Goal: Task Accomplishment & Management: Complete application form

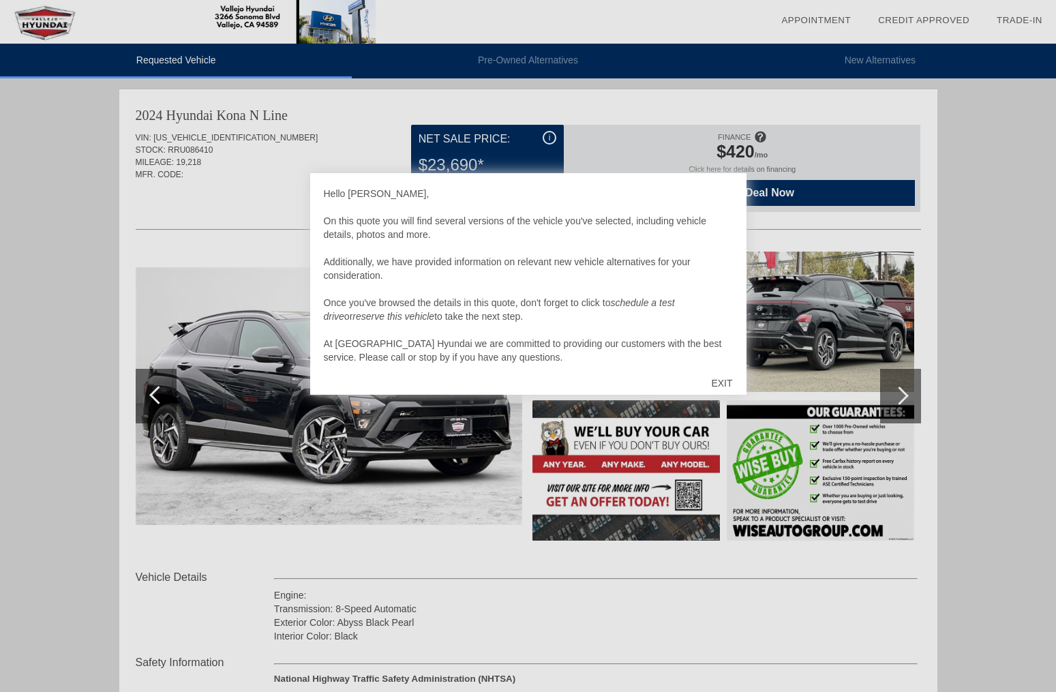
click at [725, 373] on div "EXIT" at bounding box center [721, 383] width 48 height 41
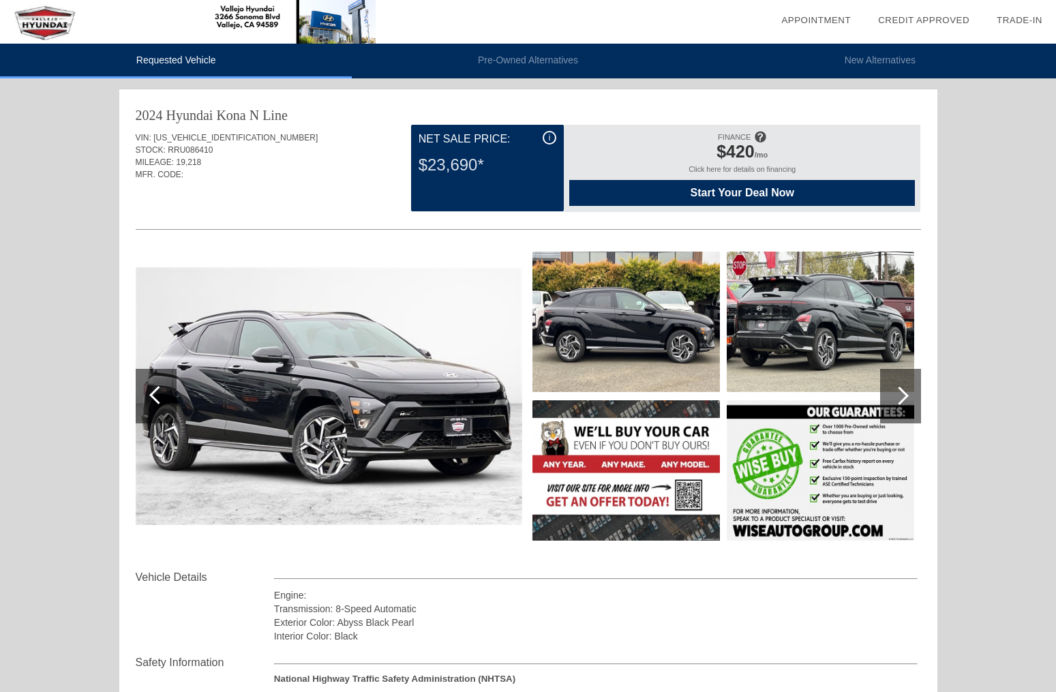
click at [605, 309] on img at bounding box center [625, 321] width 187 height 140
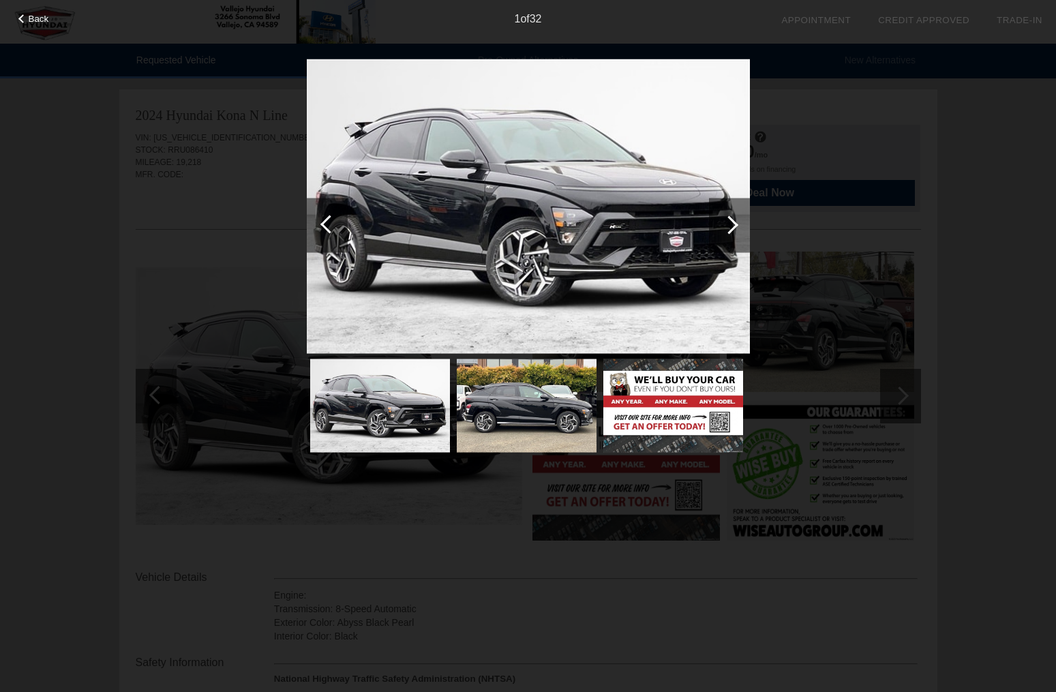
click at [729, 226] on div at bounding box center [729, 224] width 18 height 18
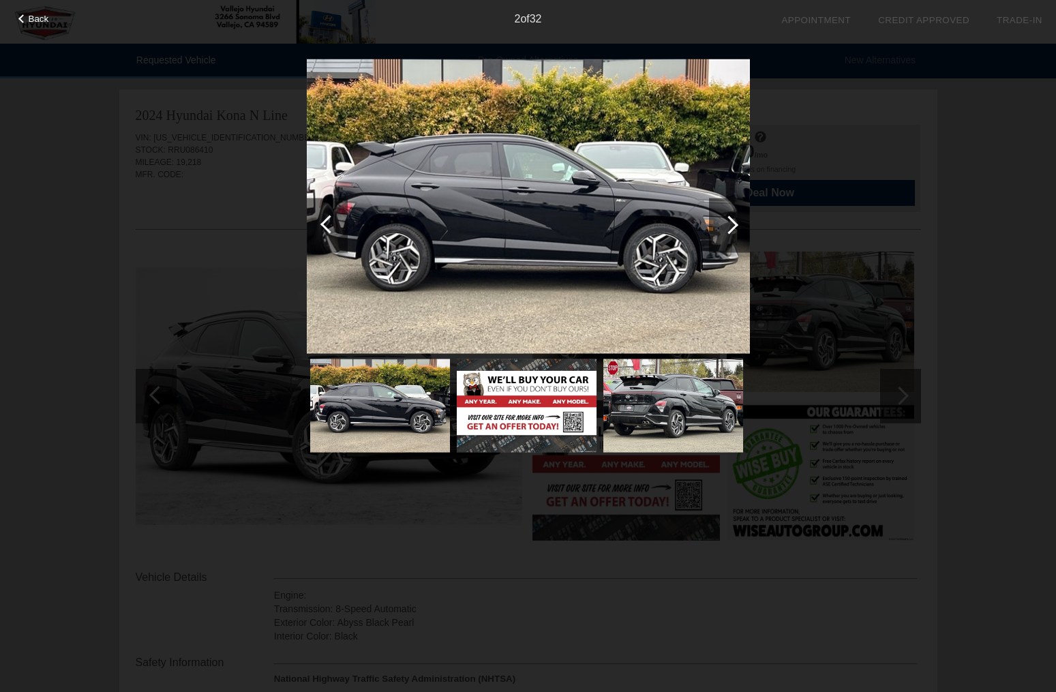
click at [729, 226] on div at bounding box center [729, 224] width 18 height 18
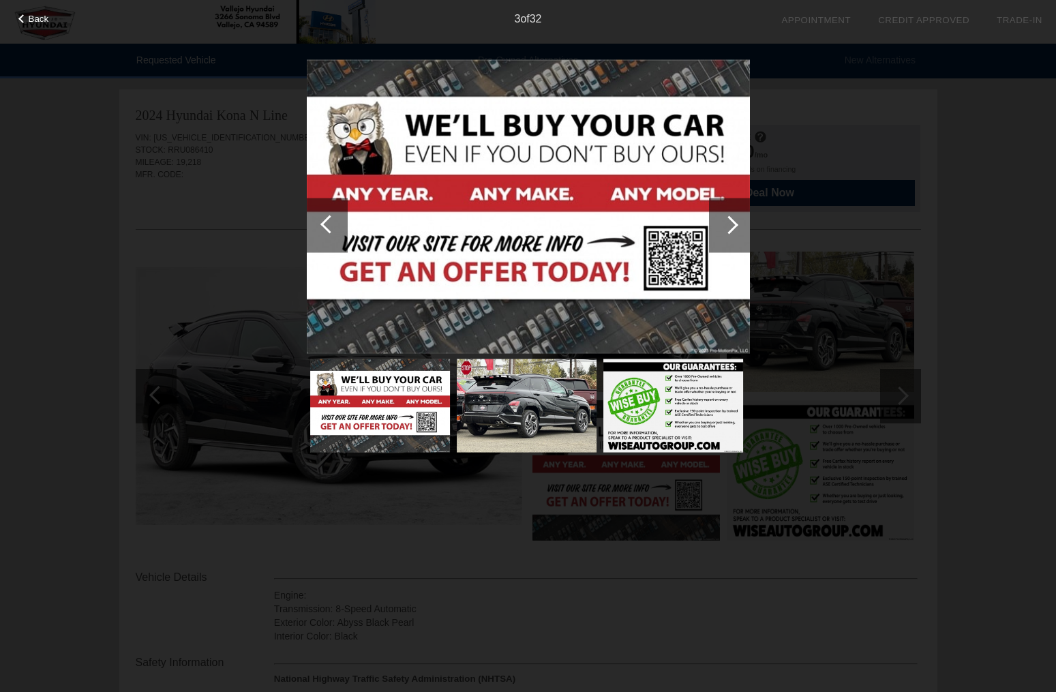
click at [729, 226] on div at bounding box center [729, 224] width 18 height 18
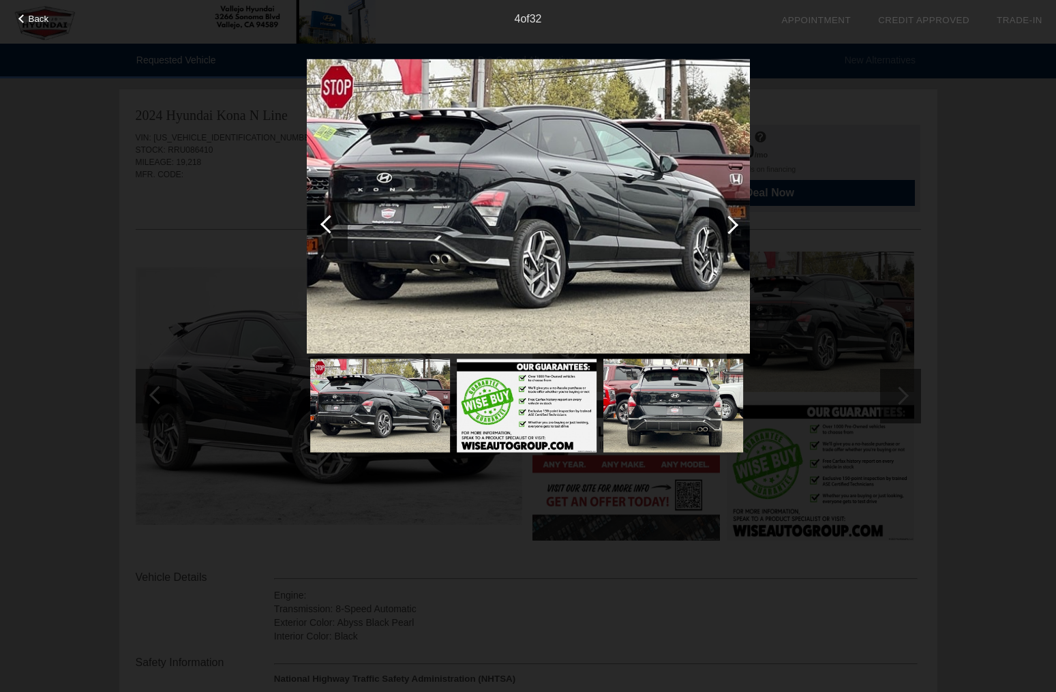
click at [729, 226] on div at bounding box center [729, 224] width 18 height 18
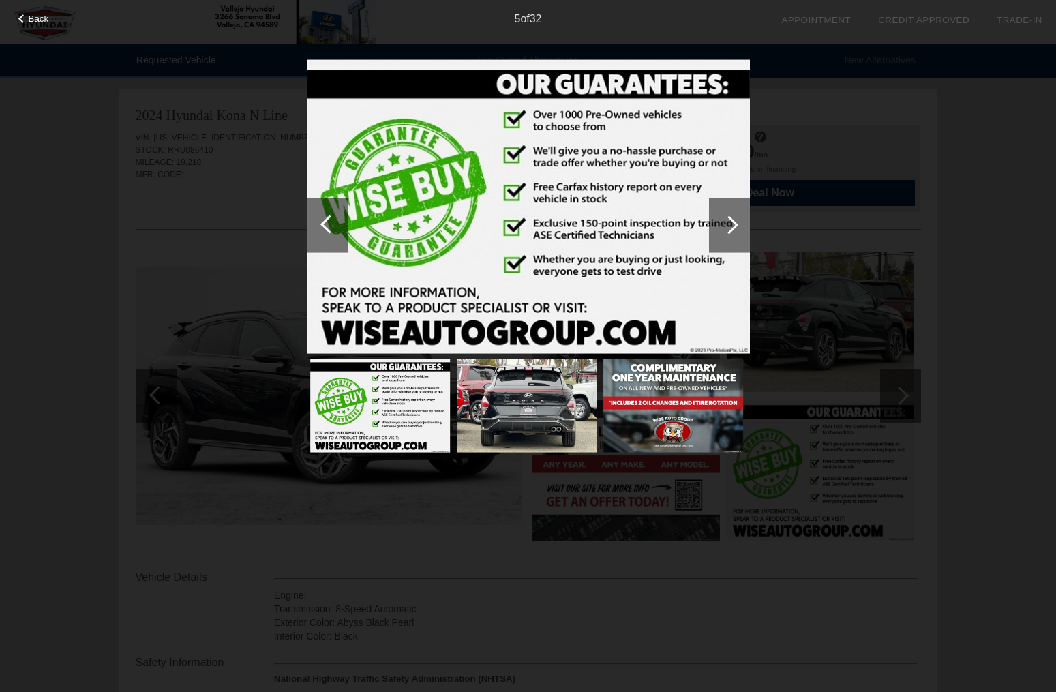
click at [729, 226] on div at bounding box center [729, 224] width 18 height 18
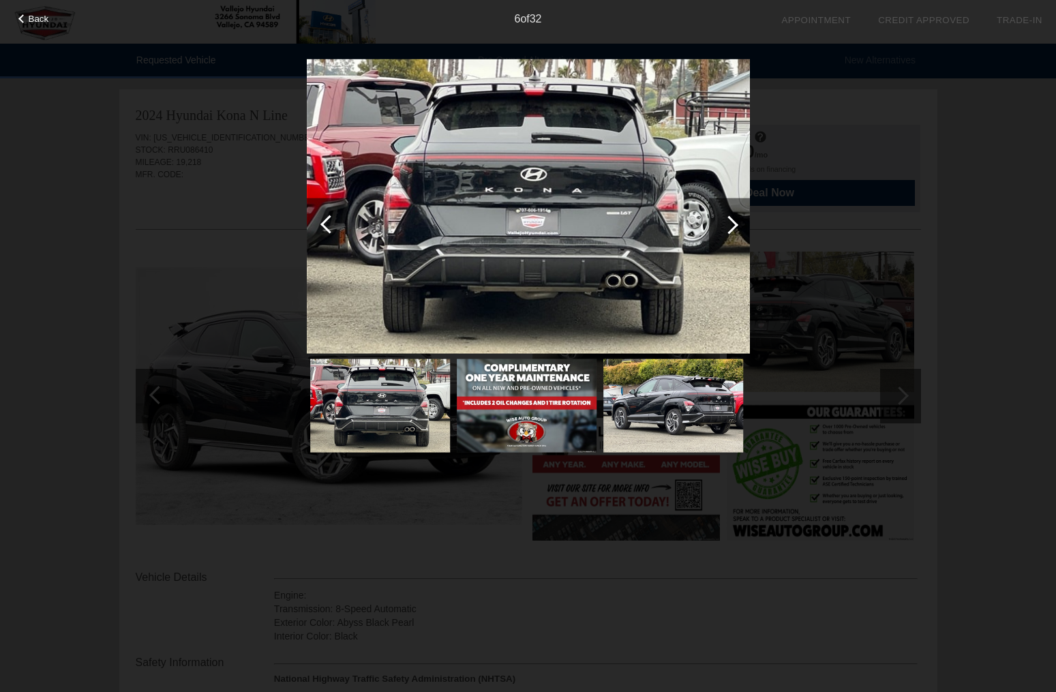
click at [729, 226] on div at bounding box center [729, 224] width 18 height 18
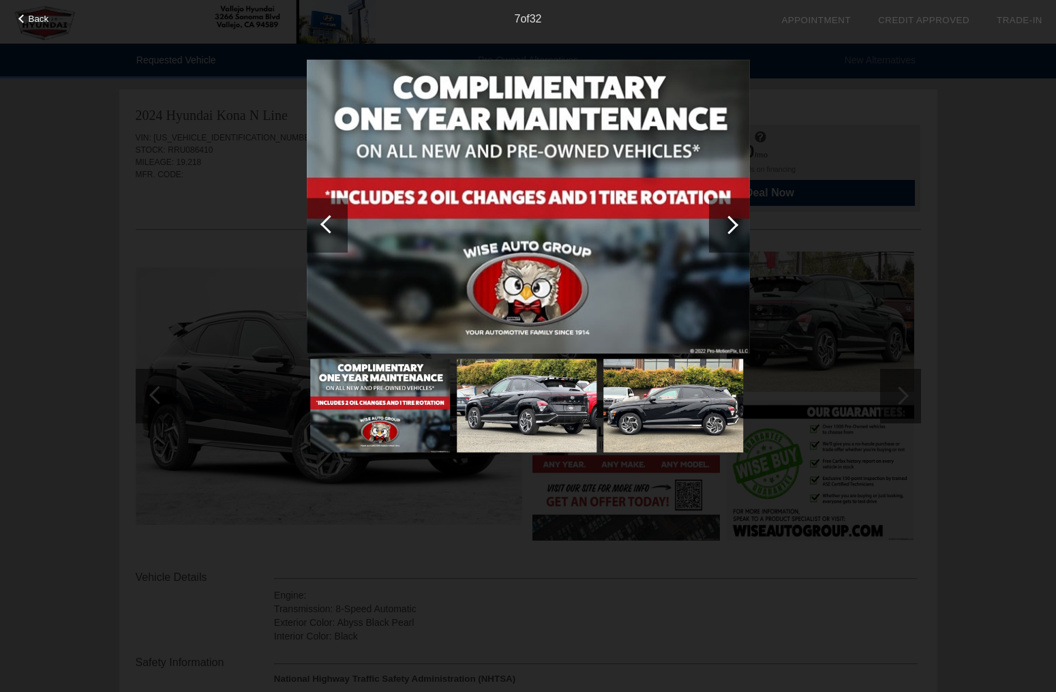
click at [729, 226] on div at bounding box center [729, 224] width 18 height 18
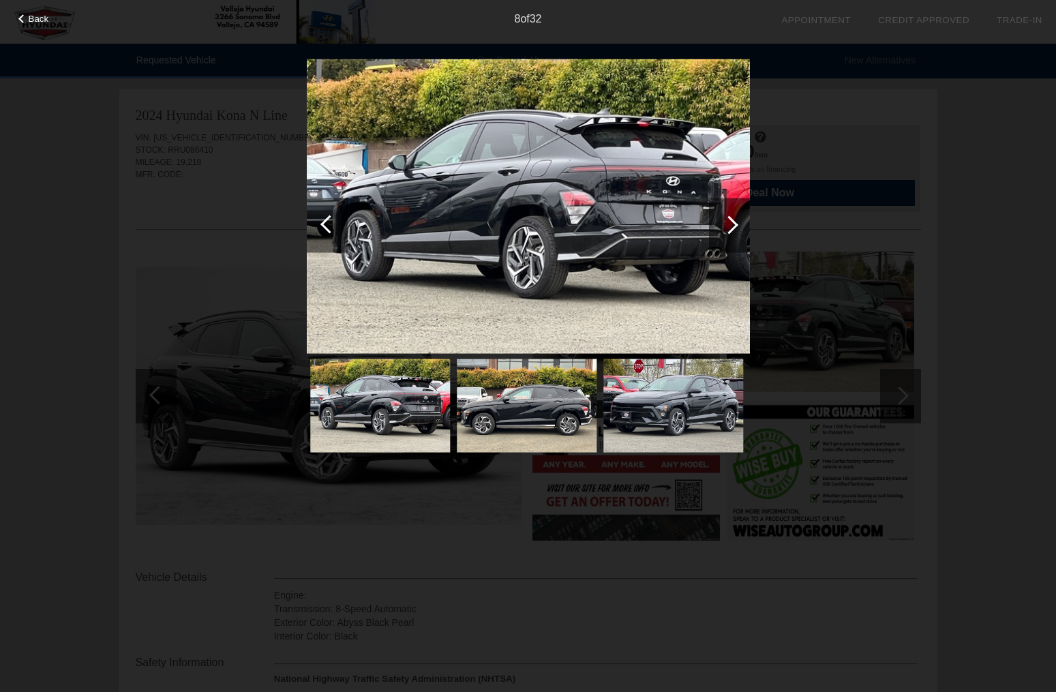
click at [729, 226] on div at bounding box center [729, 224] width 18 height 18
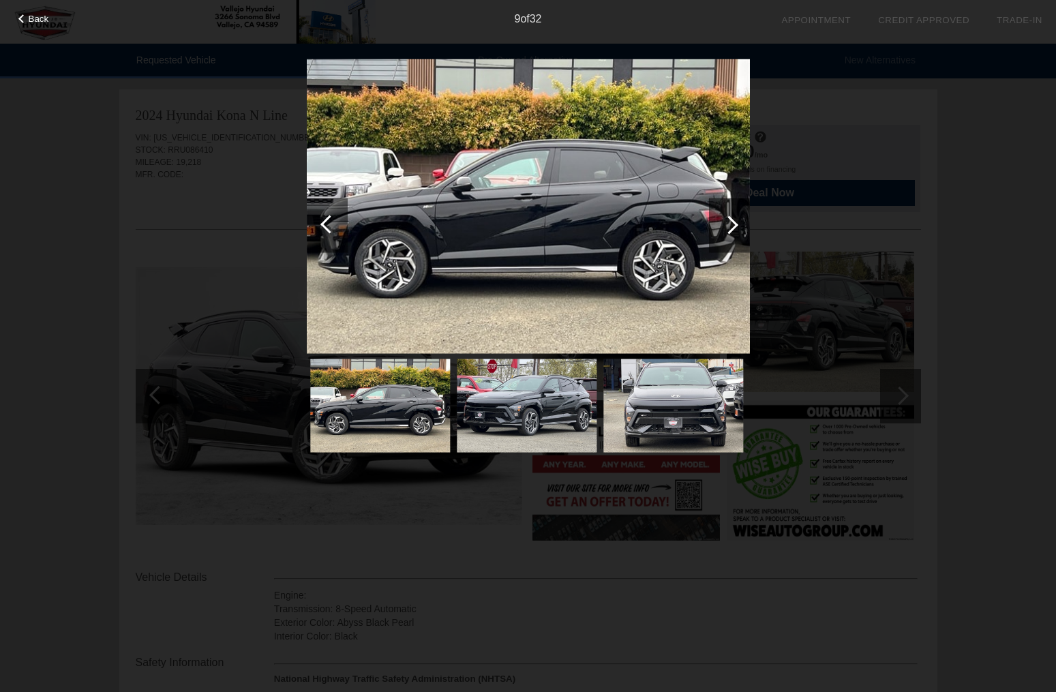
click at [729, 226] on div at bounding box center [729, 224] width 18 height 18
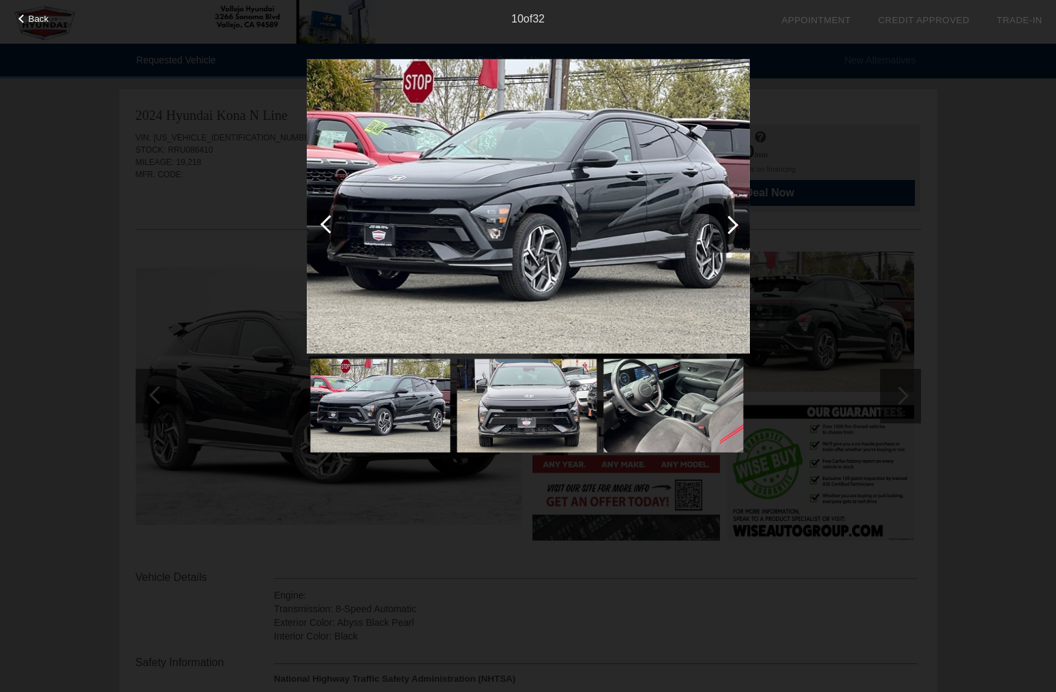
click at [729, 226] on div at bounding box center [729, 224] width 18 height 18
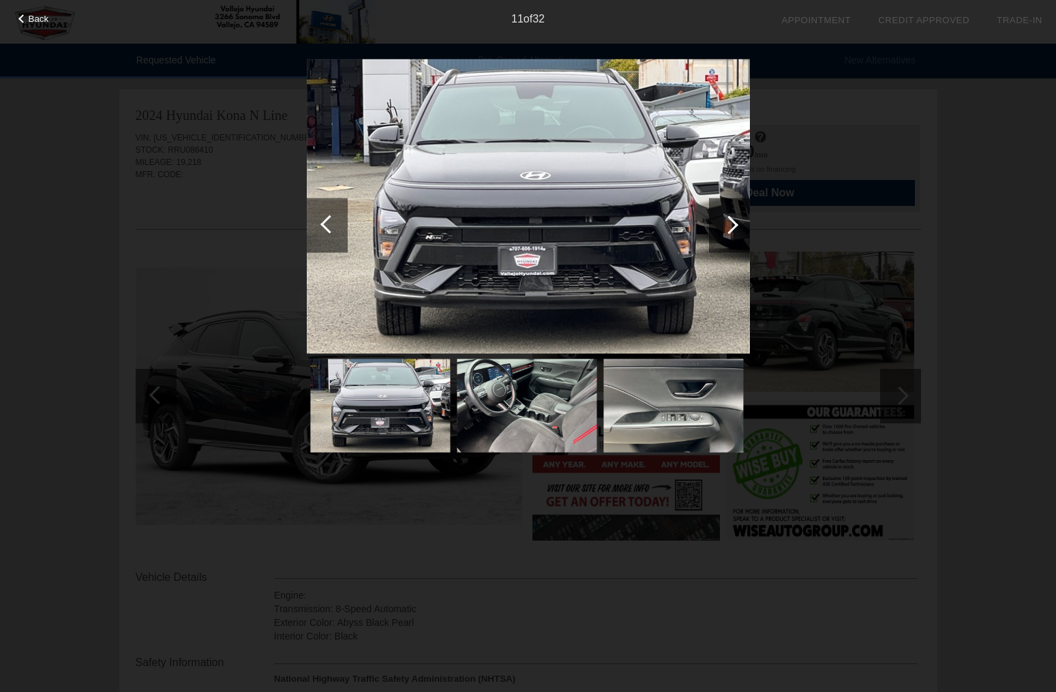
click at [729, 226] on div at bounding box center [729, 224] width 18 height 18
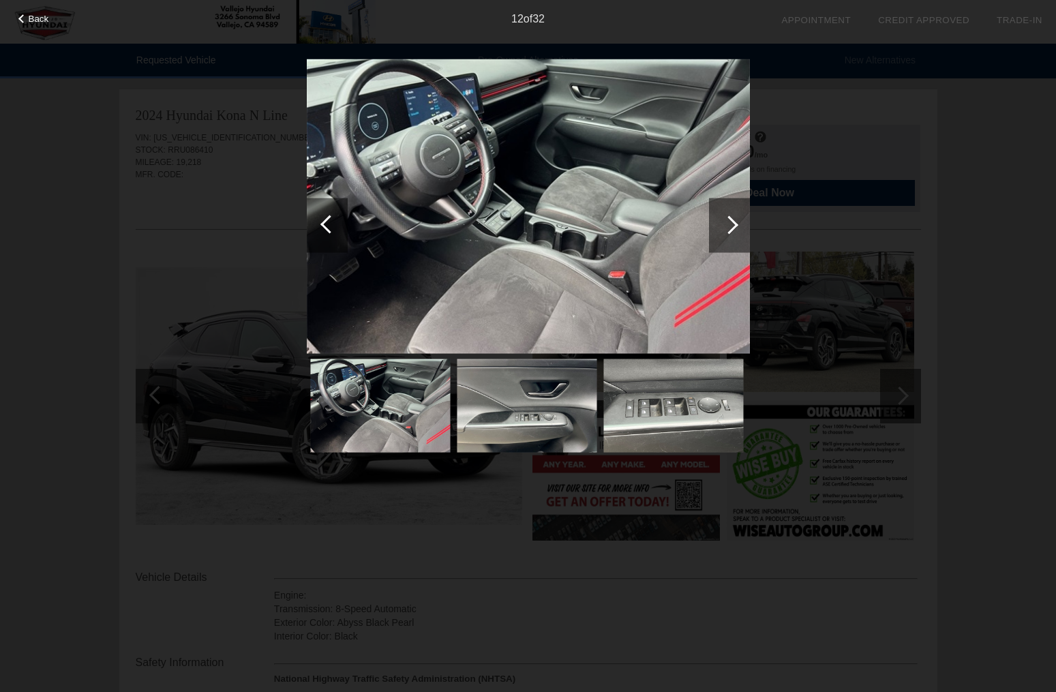
click at [729, 226] on div at bounding box center [729, 224] width 18 height 18
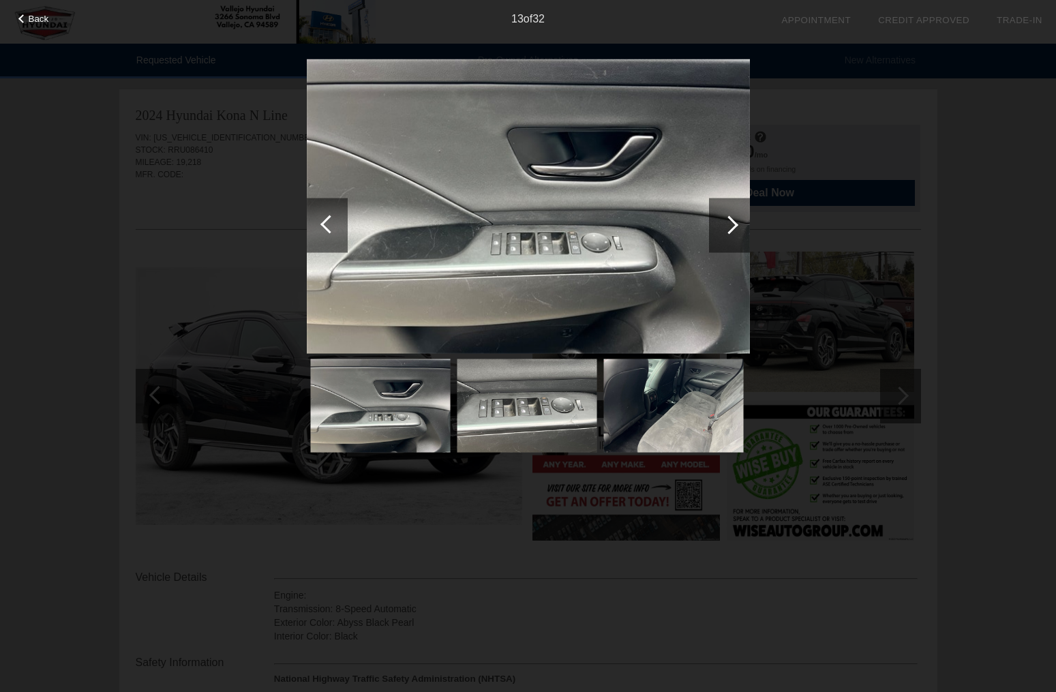
click at [341, 230] on div at bounding box center [327, 225] width 41 height 55
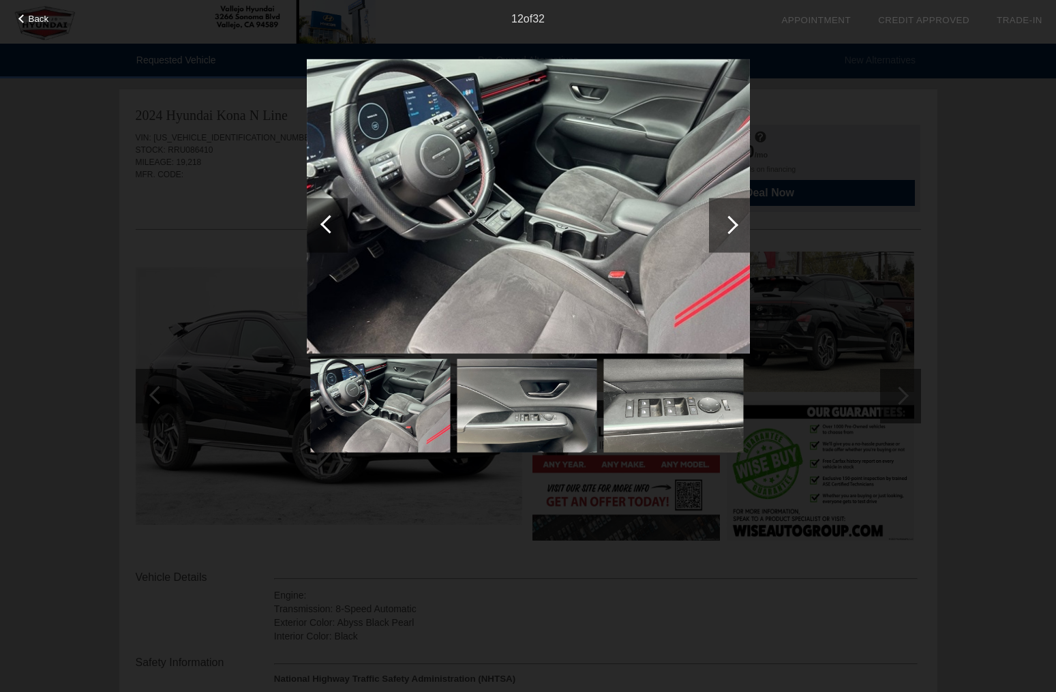
click at [716, 205] on div at bounding box center [729, 225] width 41 height 55
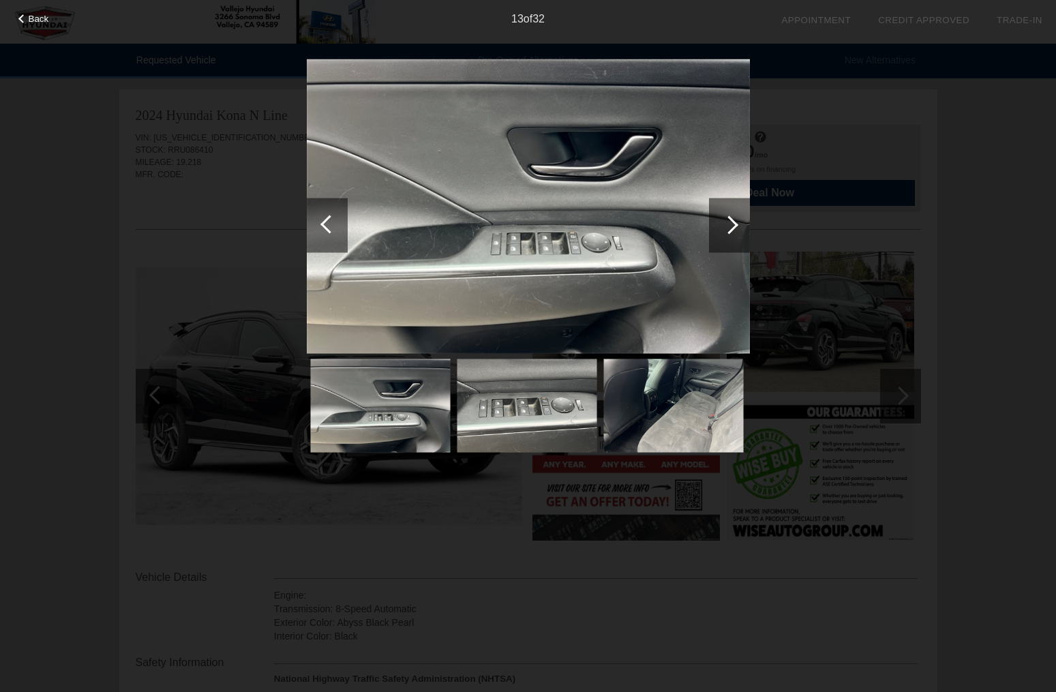
click at [716, 205] on div at bounding box center [729, 225] width 41 height 55
